Goal: Task Accomplishment & Management: Use online tool/utility

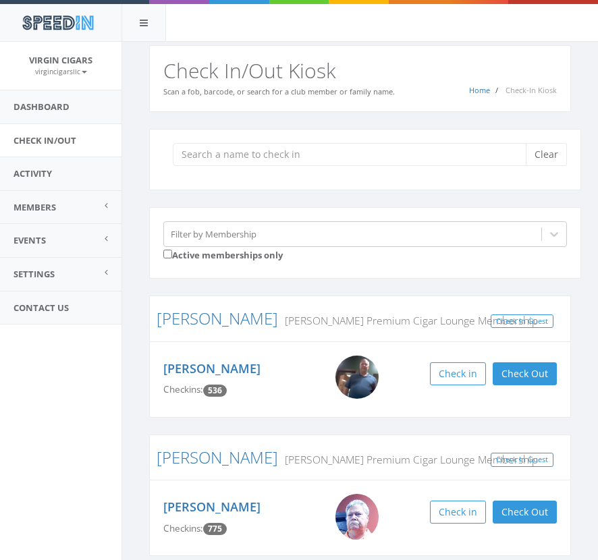
click at [242, 159] on input "search" at bounding box center [354, 154] width 363 height 23
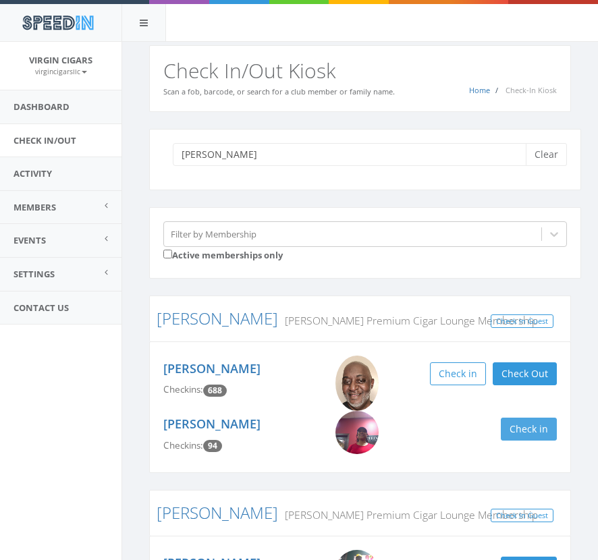
type input "[PERSON_NAME]"
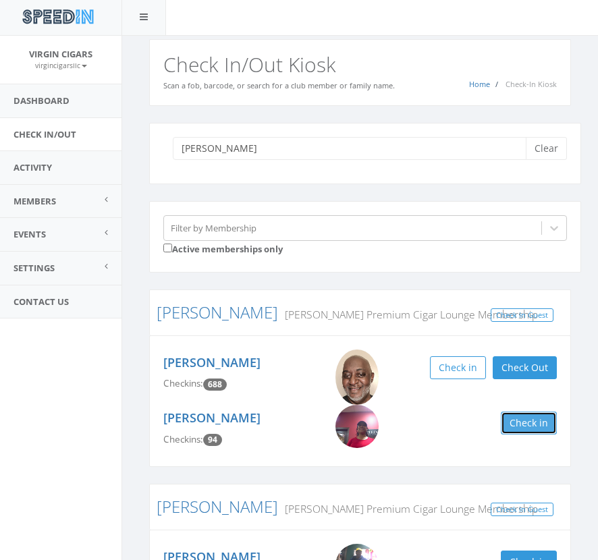
click at [524, 439] on div "[PERSON_NAME] Checkins: 94 Check in" at bounding box center [360, 429] width 414 height 48
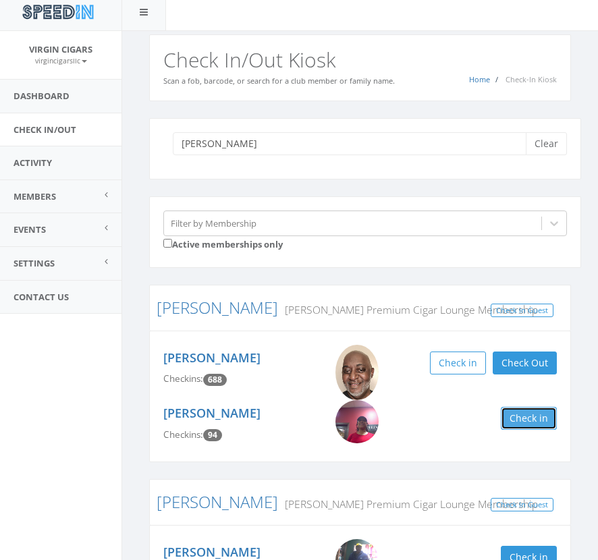
click at [524, 434] on div "[PERSON_NAME] Checkins: 94 Check in" at bounding box center [360, 424] width 414 height 48
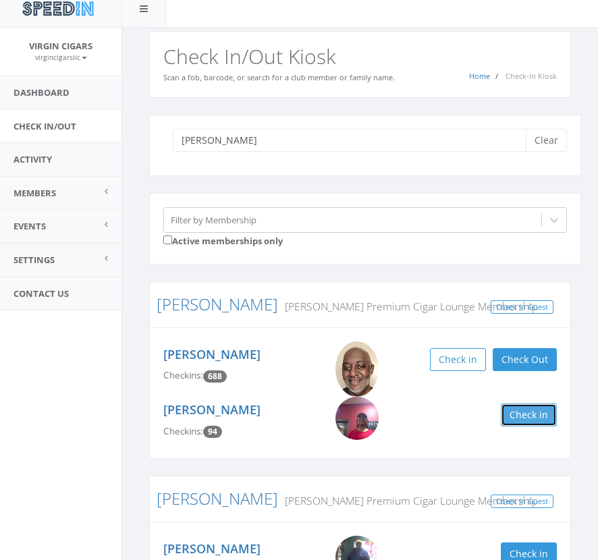
click at [526, 424] on button "Check in" at bounding box center [529, 414] width 56 height 23
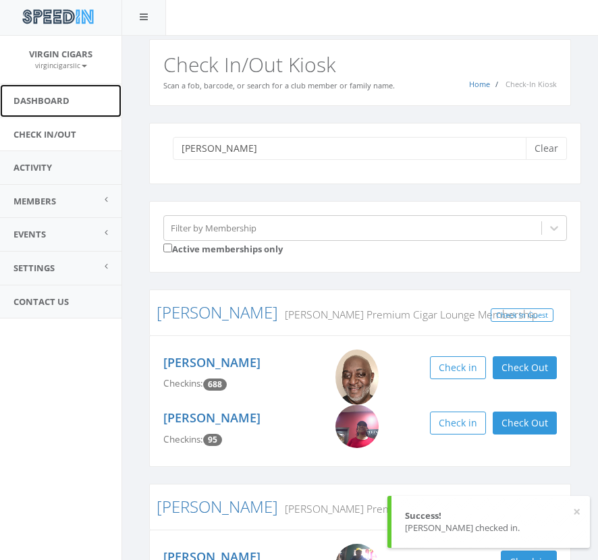
click at [29, 102] on link "Dashboard" at bounding box center [60, 100] width 121 height 33
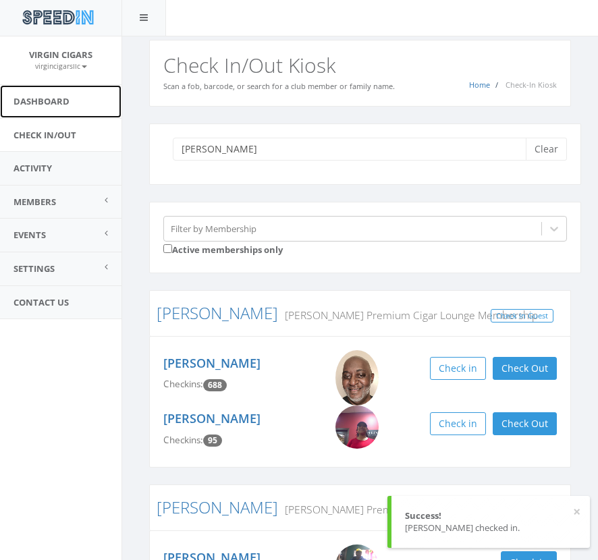
scroll to position [8, 0]
